Goal: Task Accomplishment & Management: Use online tool/utility

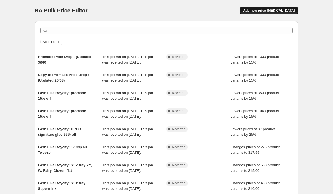
click at [268, 11] on span "Add new price [MEDICAL_DATA]" at bounding box center [269, 10] width 52 height 4
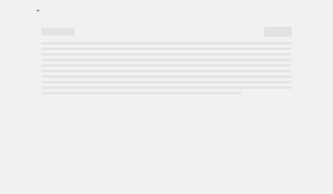
select select "percentage"
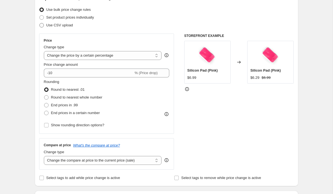
click at [66, 25] on span "Use CSV upload" at bounding box center [59, 25] width 27 height 4
click at [40, 23] on input "Use CSV upload" at bounding box center [39, 23] width 0 height 0
radio input "true"
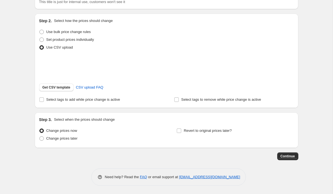
scroll to position [53, 0]
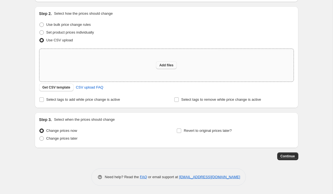
click at [165, 63] on span "Add files" at bounding box center [166, 65] width 14 height 4
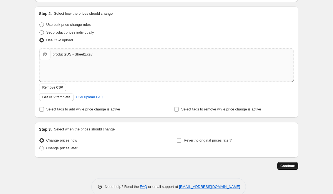
click at [285, 166] on span "Continue" at bounding box center [287, 166] width 14 height 4
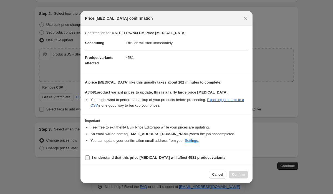
click at [154, 154] on label "I understand that this price [MEDICAL_DATA] will affect 4581 product variants" at bounding box center [155, 158] width 141 height 8
click at [90, 155] on input "I understand that this price [MEDICAL_DATA] will affect 4581 product variants" at bounding box center [87, 157] width 4 height 4
checkbox input "true"
click at [238, 175] on span "Confirm" at bounding box center [238, 174] width 13 height 4
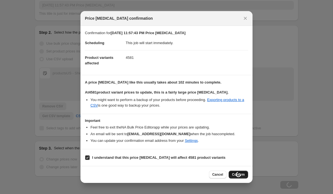
scroll to position [72, 0]
